Goal: Navigation & Orientation: Find specific page/section

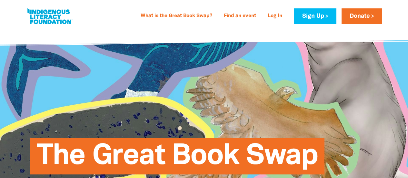
select select "AU"
click at [243, 20] on link "Find an event" at bounding box center [240, 16] width 40 height 10
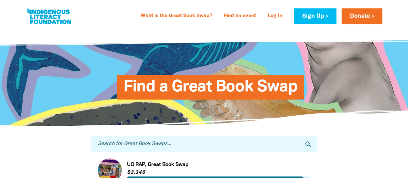
click at [145, 145] on input "Search for Great Book Swaps..." at bounding box center [204, 144] width 226 height 16
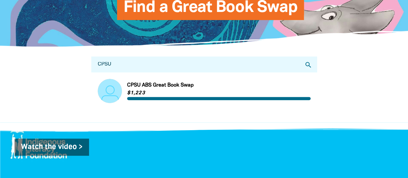
scroll to position [82, 0]
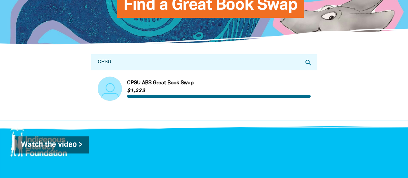
type input "CPSU"
click at [143, 86] on link "Link to CPSU ABS Great Book Swap" at bounding box center [204, 89] width 213 height 24
